Goal: Task Accomplishment & Management: Manage account settings

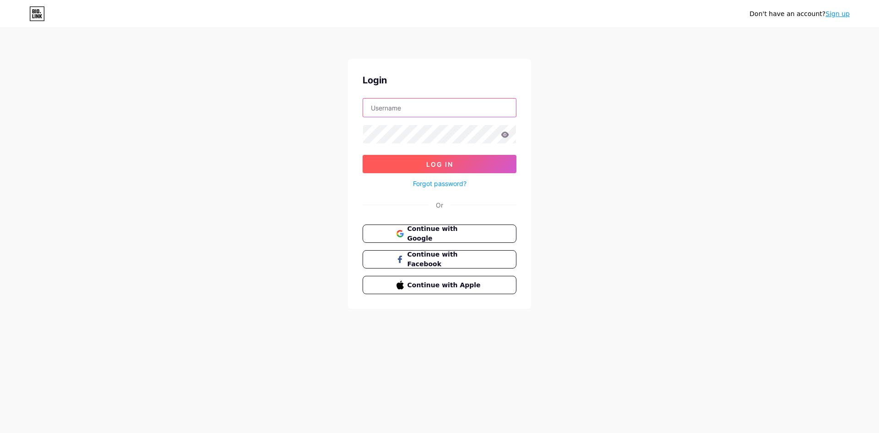
type input "[EMAIL_ADDRESS][DOMAIN_NAME]"
click at [443, 165] on span "Log In" at bounding box center [439, 164] width 27 height 8
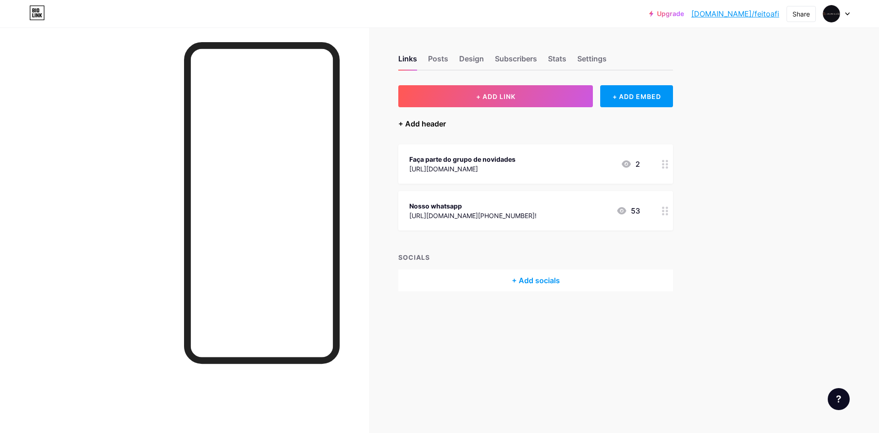
click at [430, 123] on div "+ Add header" at bounding box center [422, 123] width 48 height 11
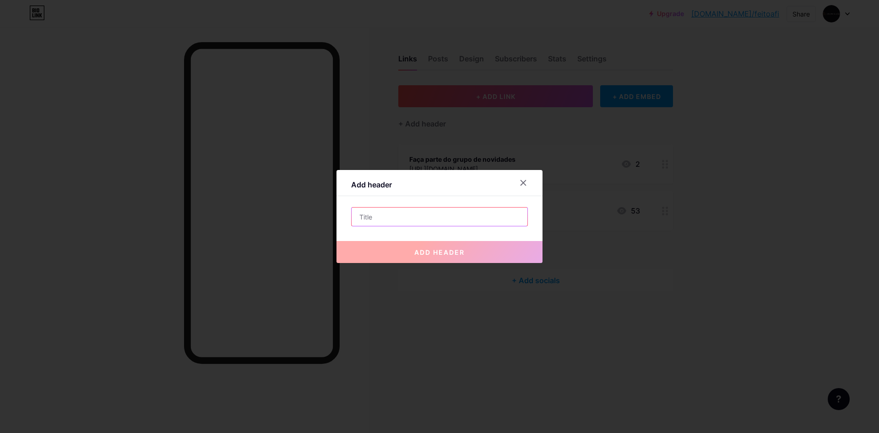
click at [422, 220] on input "text" at bounding box center [440, 216] width 176 height 18
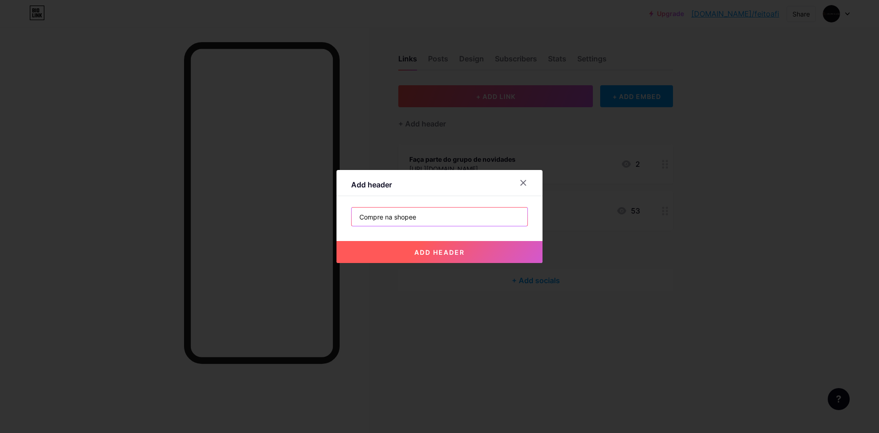
type input "Compre na shopee"
click at [473, 253] on button "add header" at bounding box center [440, 252] width 206 height 22
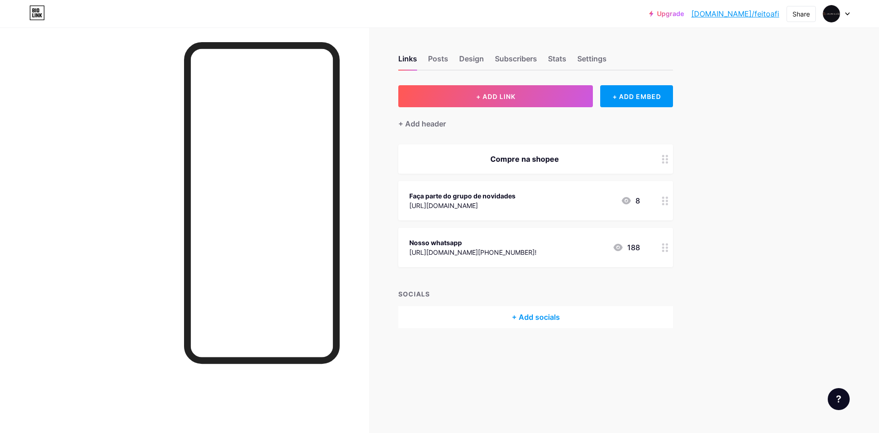
click at [663, 159] on icon at bounding box center [665, 159] width 6 height 9
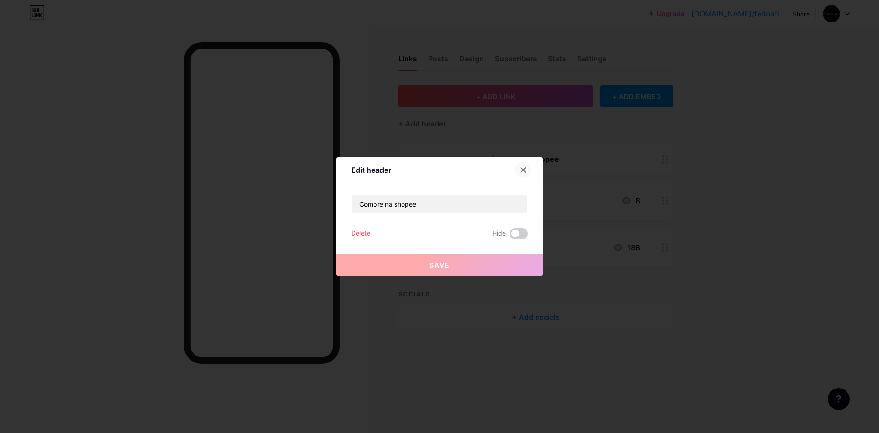
click at [525, 169] on icon at bounding box center [523, 169] width 7 height 7
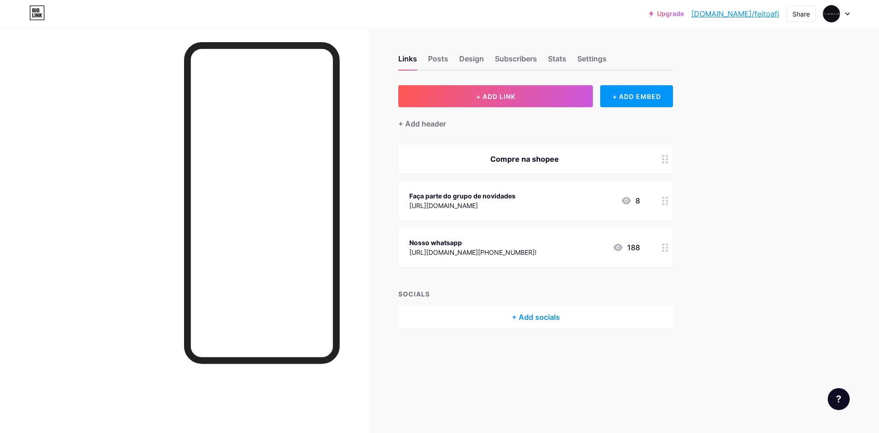
click at [669, 160] on div at bounding box center [666, 158] width 16 height 29
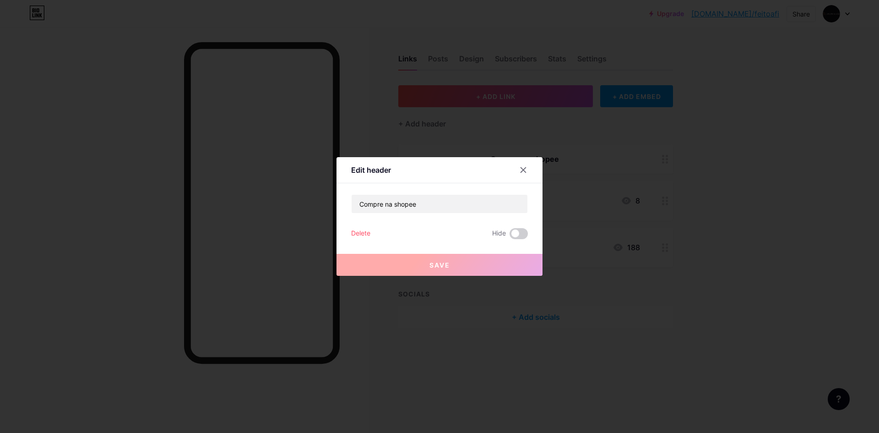
click at [353, 235] on div "Delete" at bounding box center [360, 233] width 19 height 11
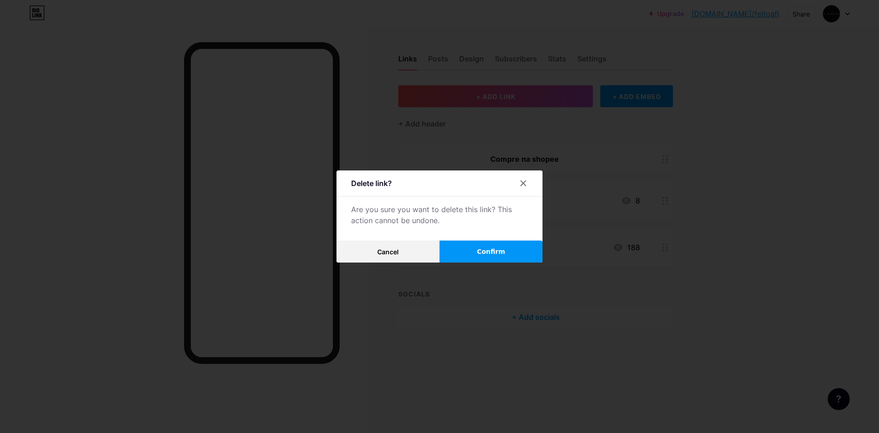
click at [474, 250] on button "Confirm" at bounding box center [491, 251] width 103 height 22
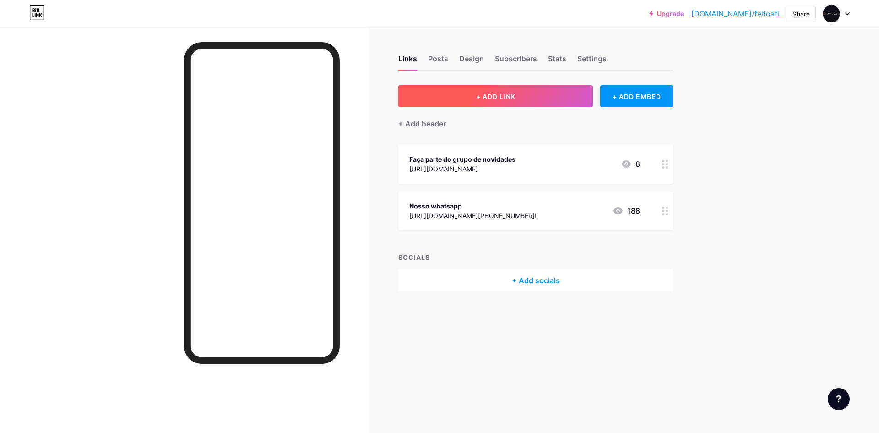
click at [468, 95] on button "+ ADD LINK" at bounding box center [495, 96] width 195 height 22
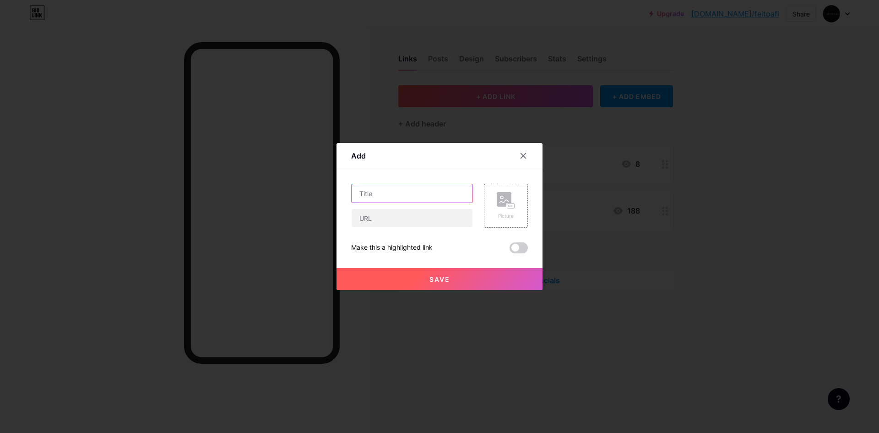
click at [386, 194] on input "text" at bounding box center [412, 193] width 121 height 18
type input "Compre na shopee"
click at [402, 217] on input "text" at bounding box center [412, 218] width 121 height 18
paste input "[URL][DOMAIN_NAME]"
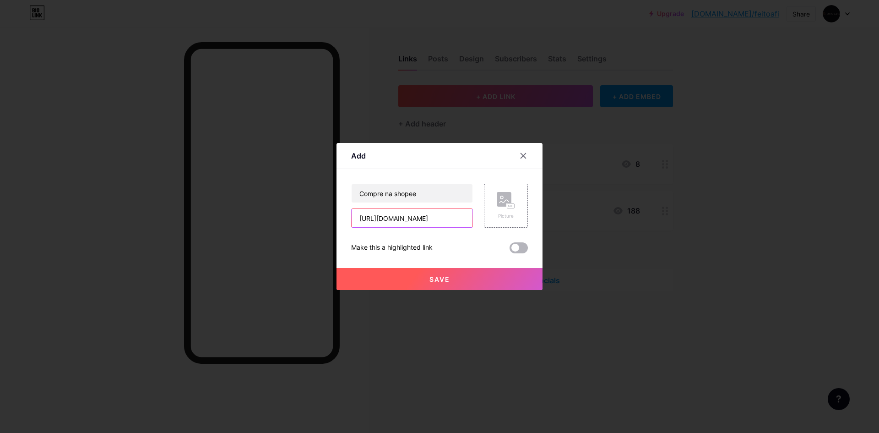
type input "[URL][DOMAIN_NAME]"
click at [513, 246] on span at bounding box center [519, 247] width 18 height 11
click at [510, 250] on input "checkbox" at bounding box center [510, 250] width 0 height 0
click at [470, 275] on button "Save" at bounding box center [440, 279] width 206 height 22
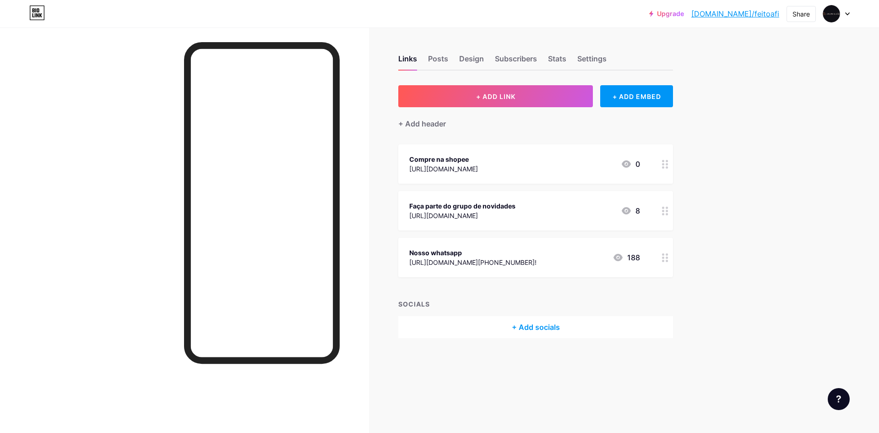
click at [767, 164] on div "Upgrade [DOMAIN_NAME]/feitoa... [DOMAIN_NAME]/feitoafi Share Switch accounts Fe…" at bounding box center [439, 216] width 879 height 433
